Goal: Find specific page/section: Find specific page/section

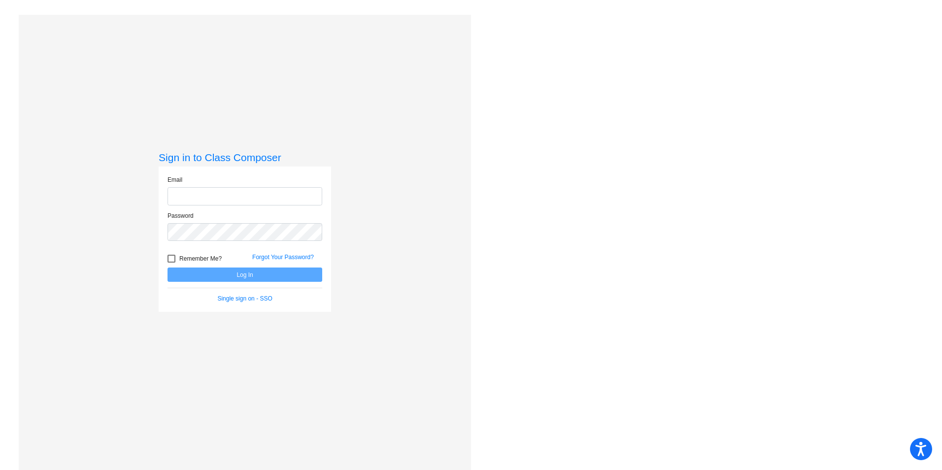
type input "[EMAIL_ADDRESS][DOMAIN_NAME]"
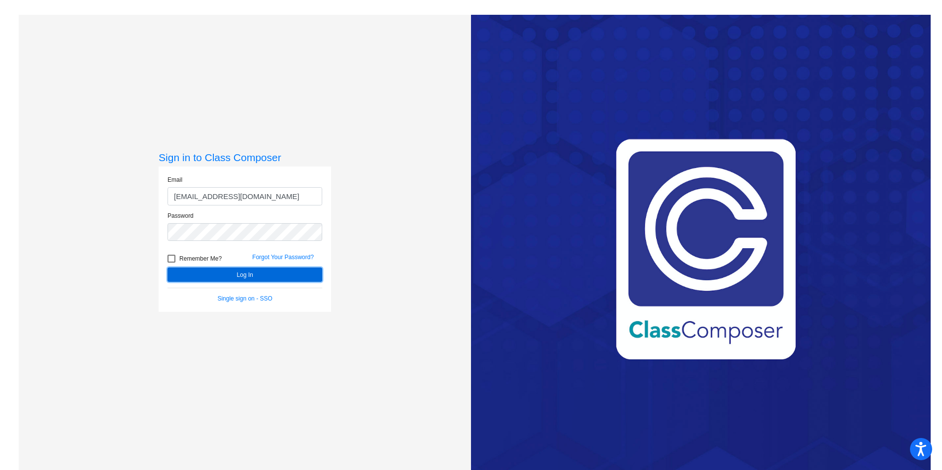
drag, startPoint x: 305, startPoint y: 272, endPoint x: 305, endPoint y: 284, distance: 11.8
click at [304, 272] on button "Log In" at bounding box center [244, 274] width 155 height 14
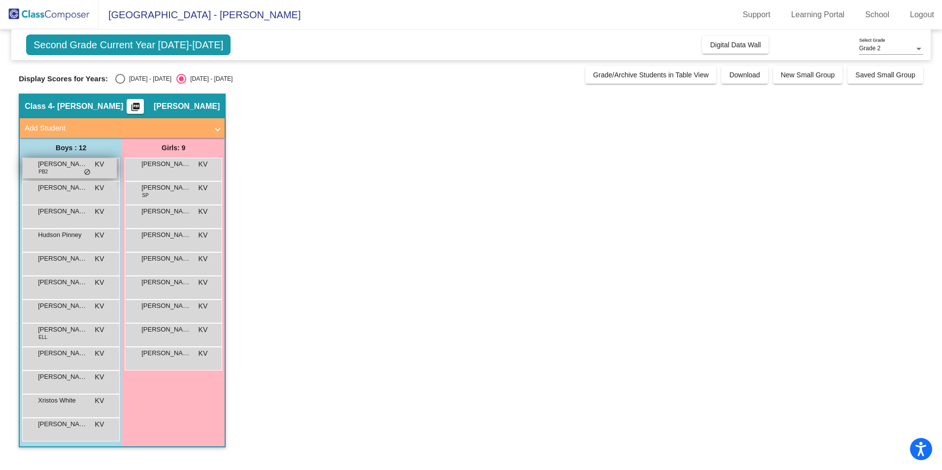
click at [75, 175] on div "[PERSON_NAME] PB2 KV lock do_not_disturb_alt" at bounding box center [70, 168] width 94 height 20
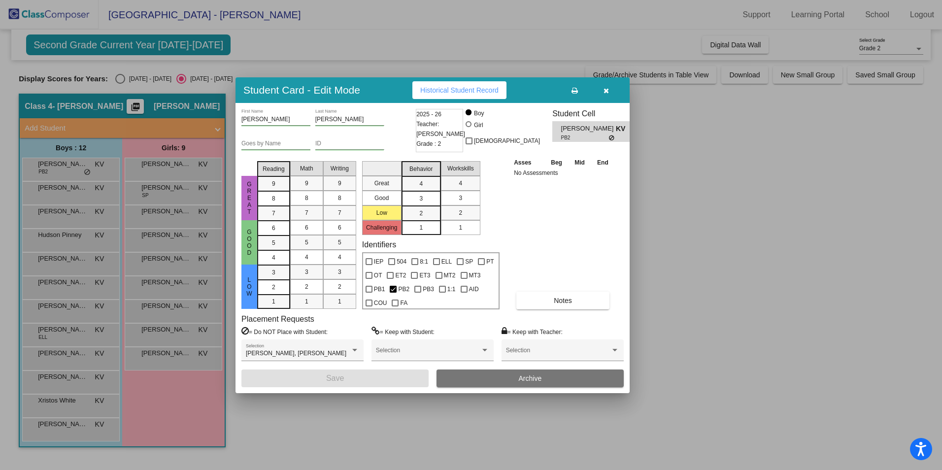
click at [62, 303] on div at bounding box center [471, 235] width 942 height 470
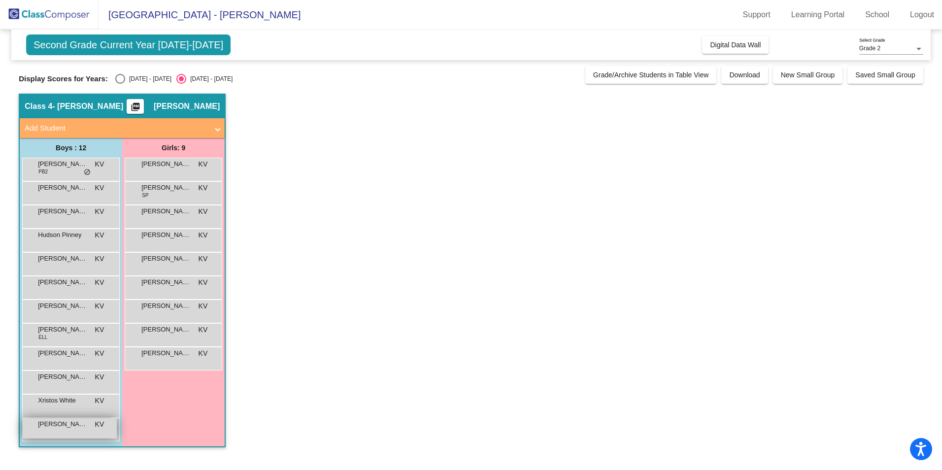
click at [68, 430] on div "[PERSON_NAME] KV lock do_not_disturb_alt" at bounding box center [70, 428] width 94 height 20
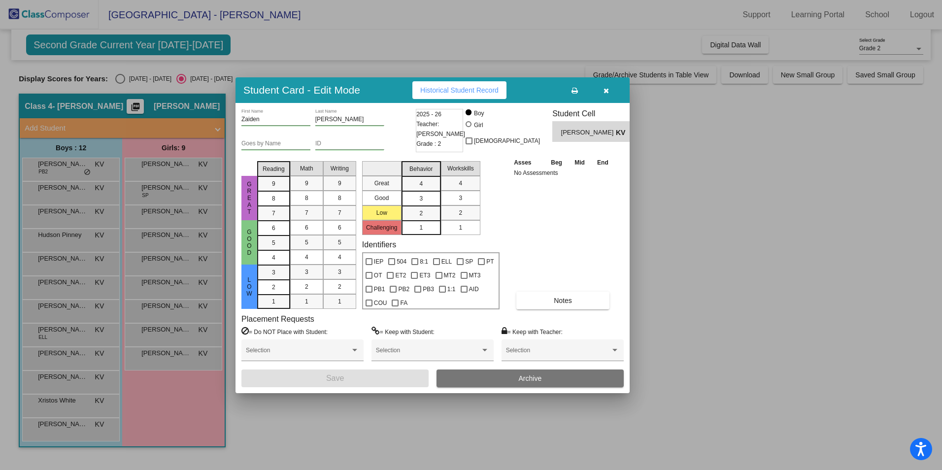
click at [80, 260] on div at bounding box center [471, 235] width 942 height 470
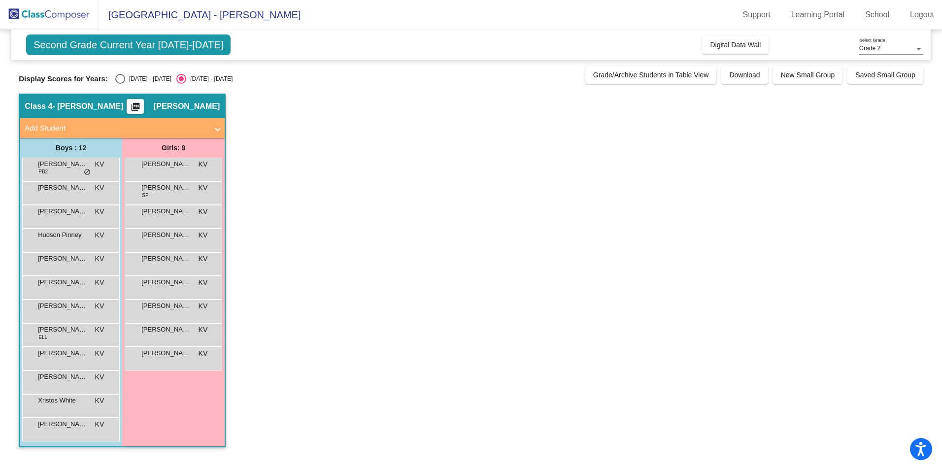
click at [80, 260] on span "[PERSON_NAME]" at bounding box center [62, 259] width 49 height 10
